Goal: Task Accomplishment & Management: Complete application form

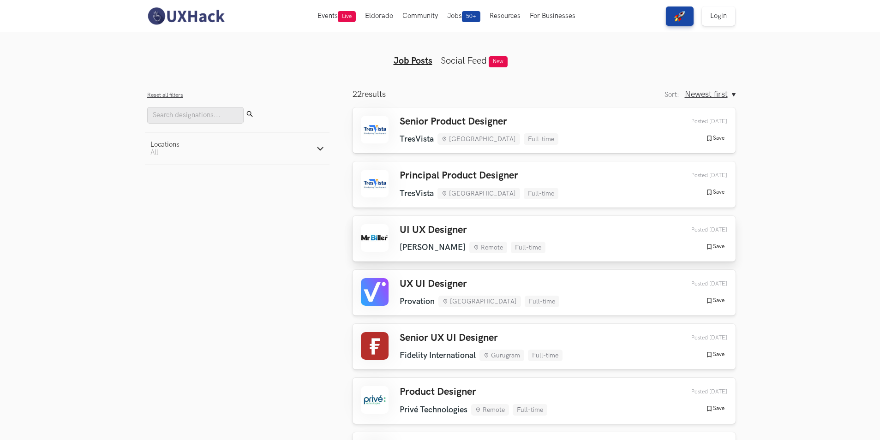
click at [421, 226] on h3 "UI UX Designer" at bounding box center [473, 230] width 146 height 12
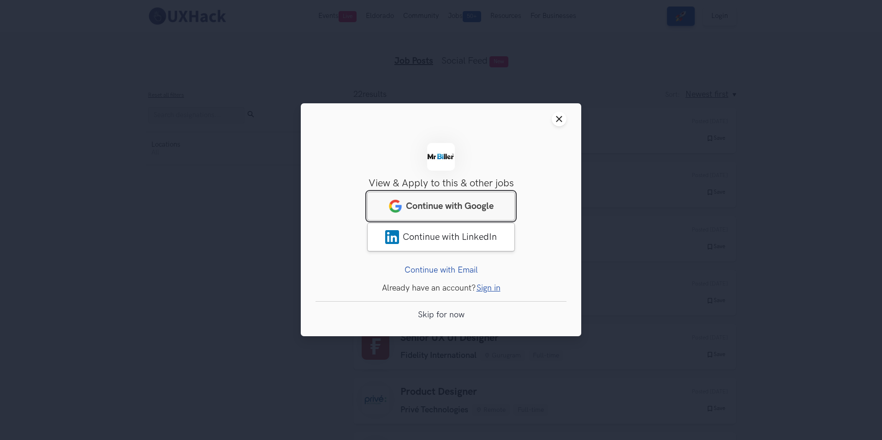
click at [417, 215] on link "Continue with Google" at bounding box center [441, 206] width 148 height 29
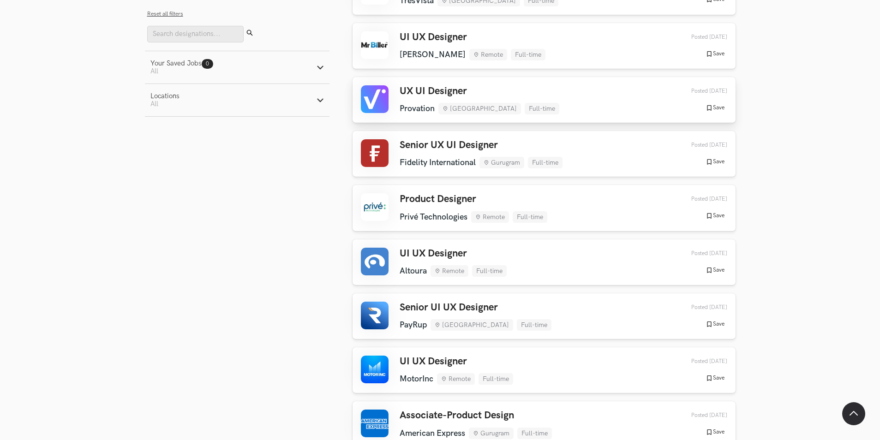
click at [425, 92] on h3 "UX UI Designer" at bounding box center [480, 91] width 160 height 12
click at [463, 198] on h3 "Product Designer" at bounding box center [474, 199] width 148 height 12
click at [429, 246] on link "UI UX Designer [GEOGRAPHIC_DATA] Remote Full-time [GEOGRAPHIC_DATA] Remote Full…" at bounding box center [544, 263] width 383 height 46
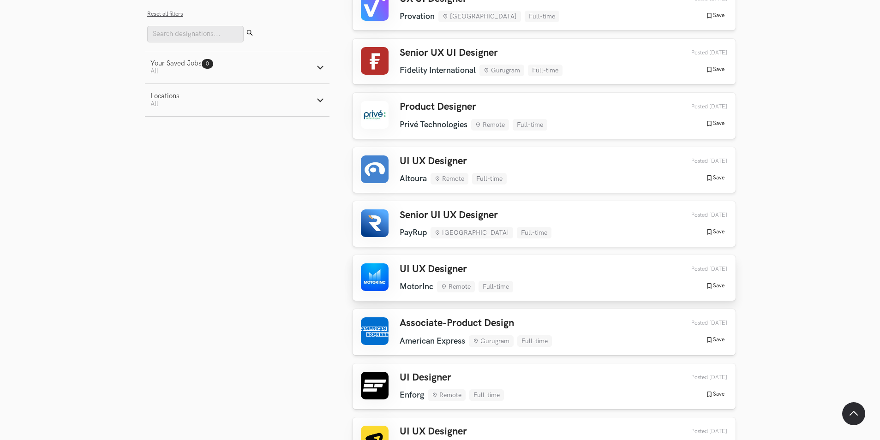
click at [418, 267] on h3 "UI UX Designer" at bounding box center [457, 270] width 114 height 12
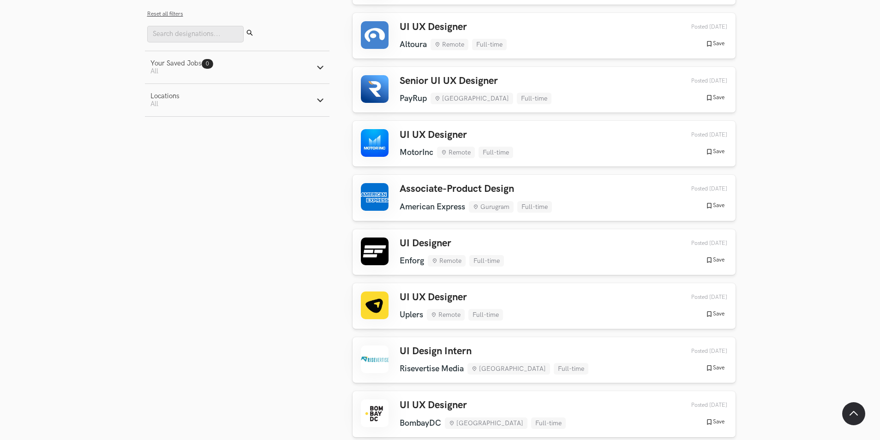
scroll to position [470, 0]
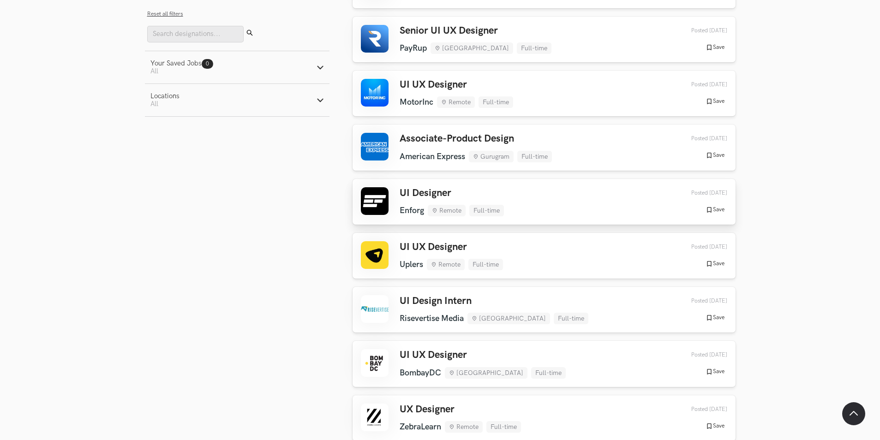
click at [425, 199] on div "UI Designer Enforg Remote Full-time Enforg Remote Full-time [DATE]" at bounding box center [452, 201] width 104 height 29
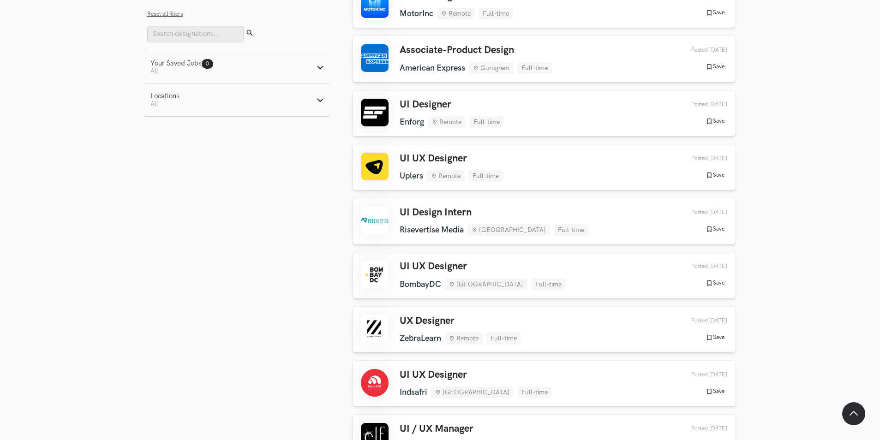
scroll to position [562, 0]
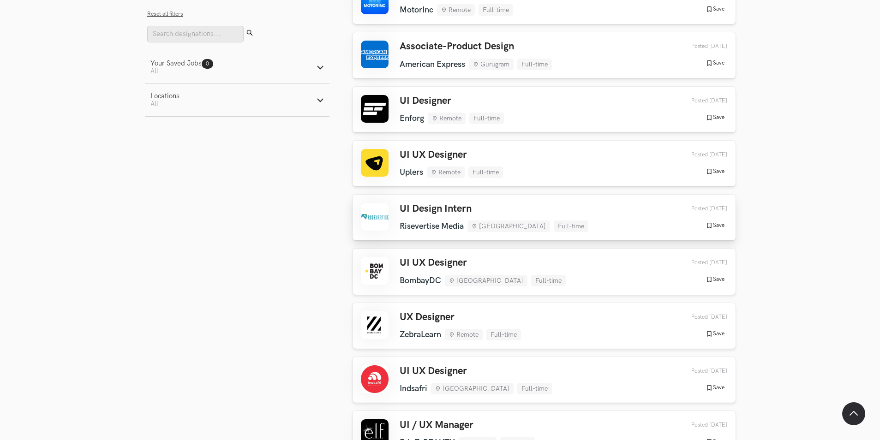
click at [408, 213] on h3 "UI Design Intern" at bounding box center [494, 209] width 189 height 12
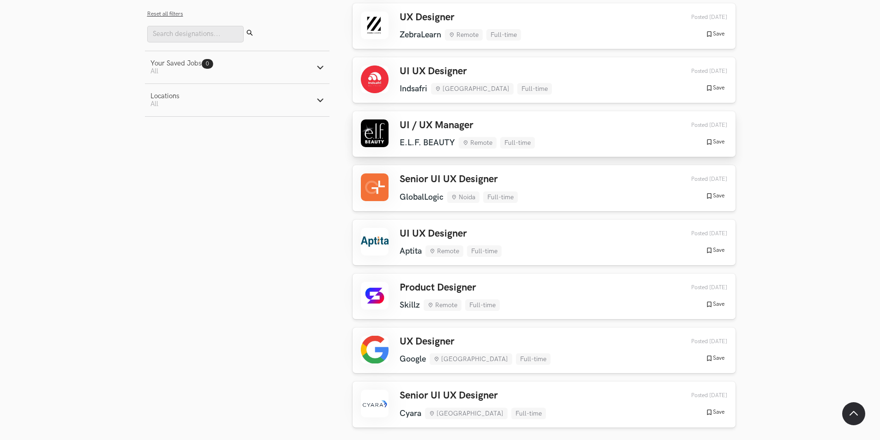
scroll to position [885, 0]
